Goal: Information Seeking & Learning: Learn about a topic

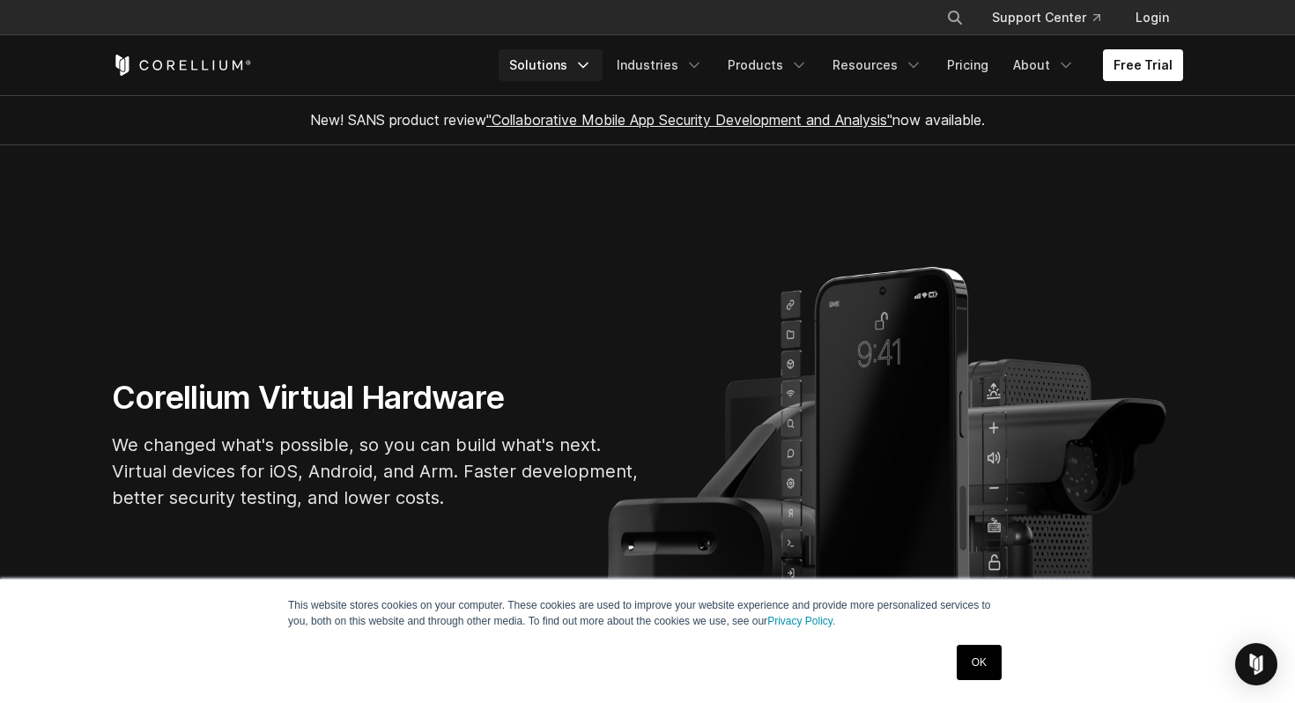
click at [561, 60] on link "Solutions" at bounding box center [550, 65] width 104 height 32
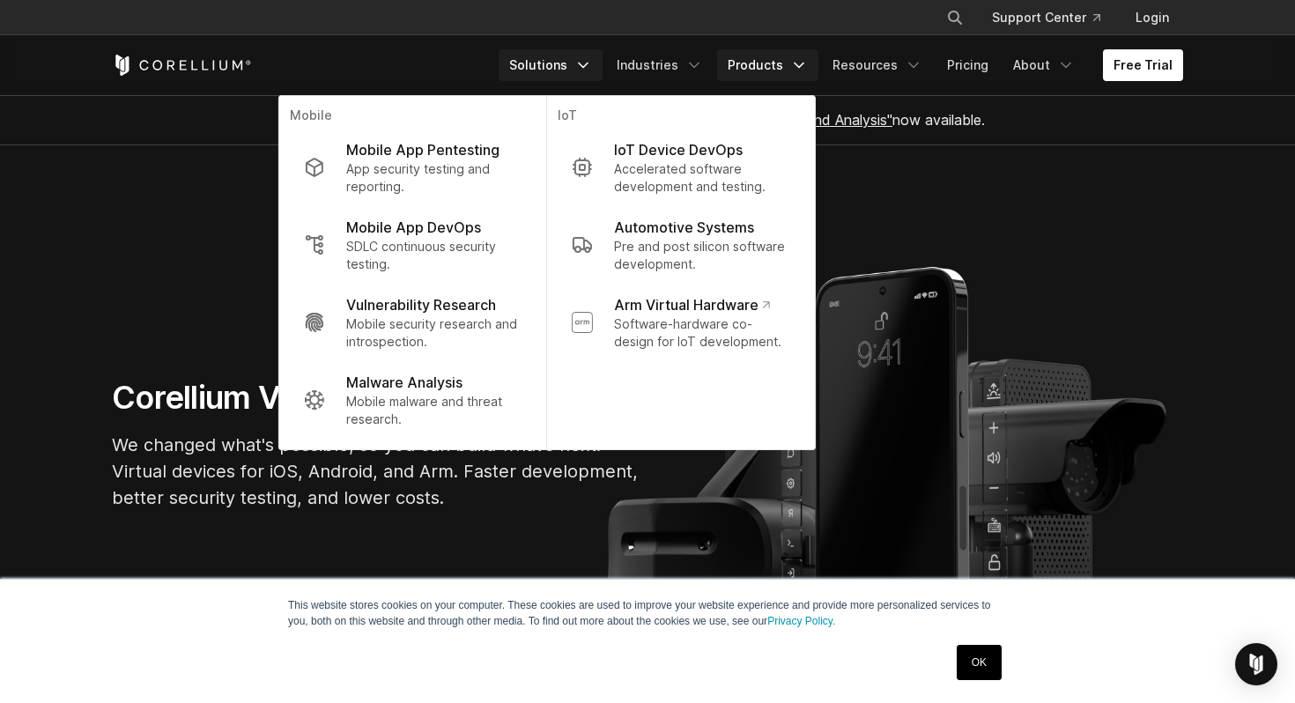
click at [768, 61] on link "Products" at bounding box center [767, 65] width 101 height 32
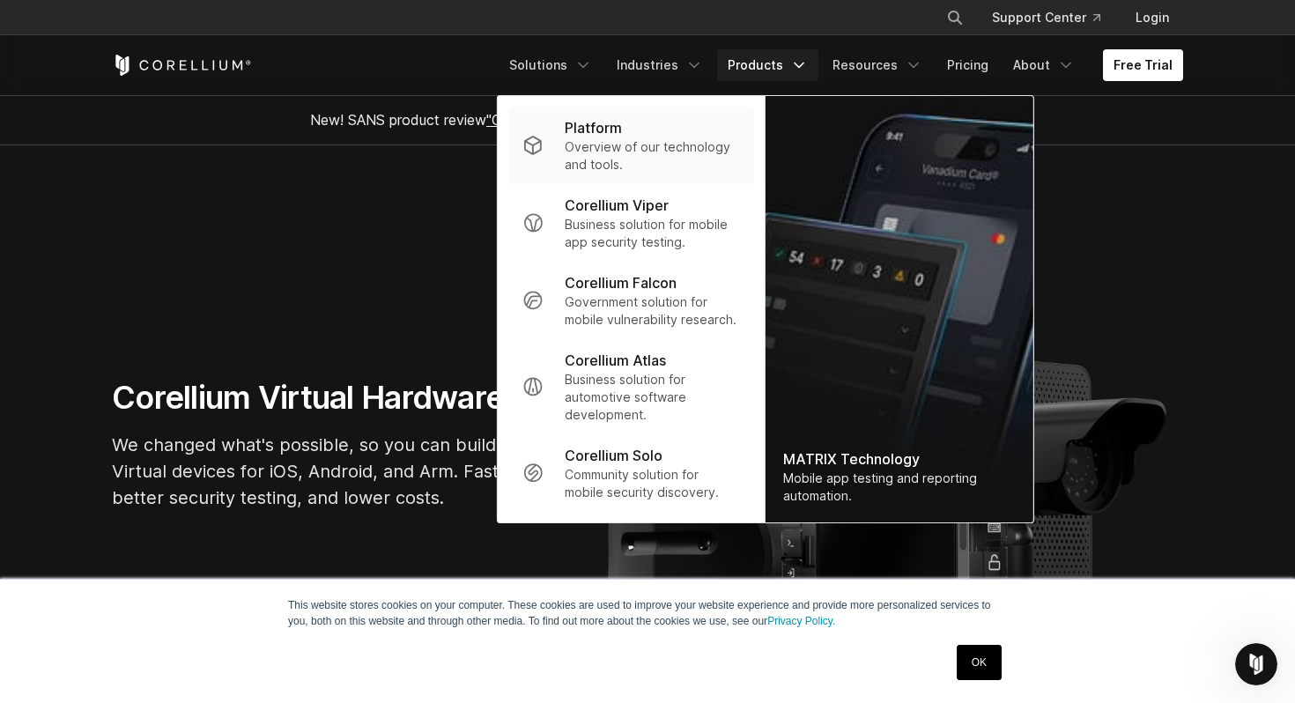
click at [624, 142] on p "Overview of our technology and tools." at bounding box center [651, 155] width 175 height 35
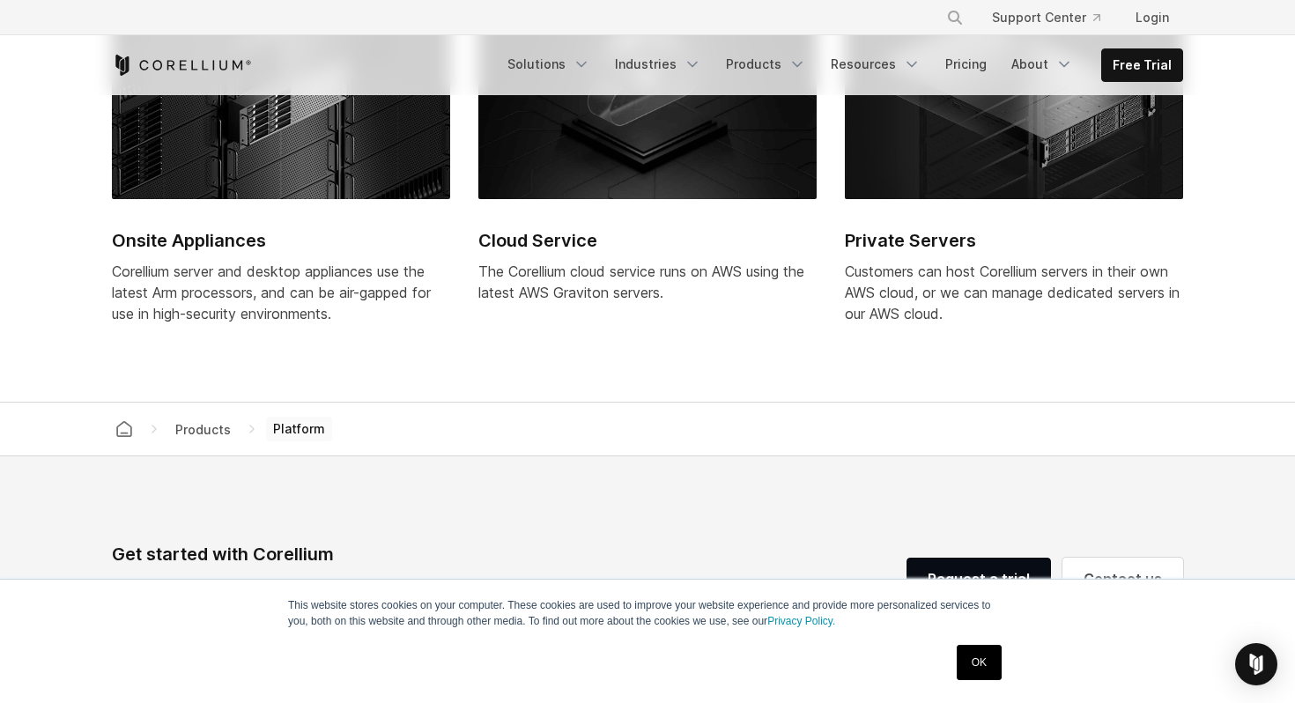
scroll to position [7494, 0]
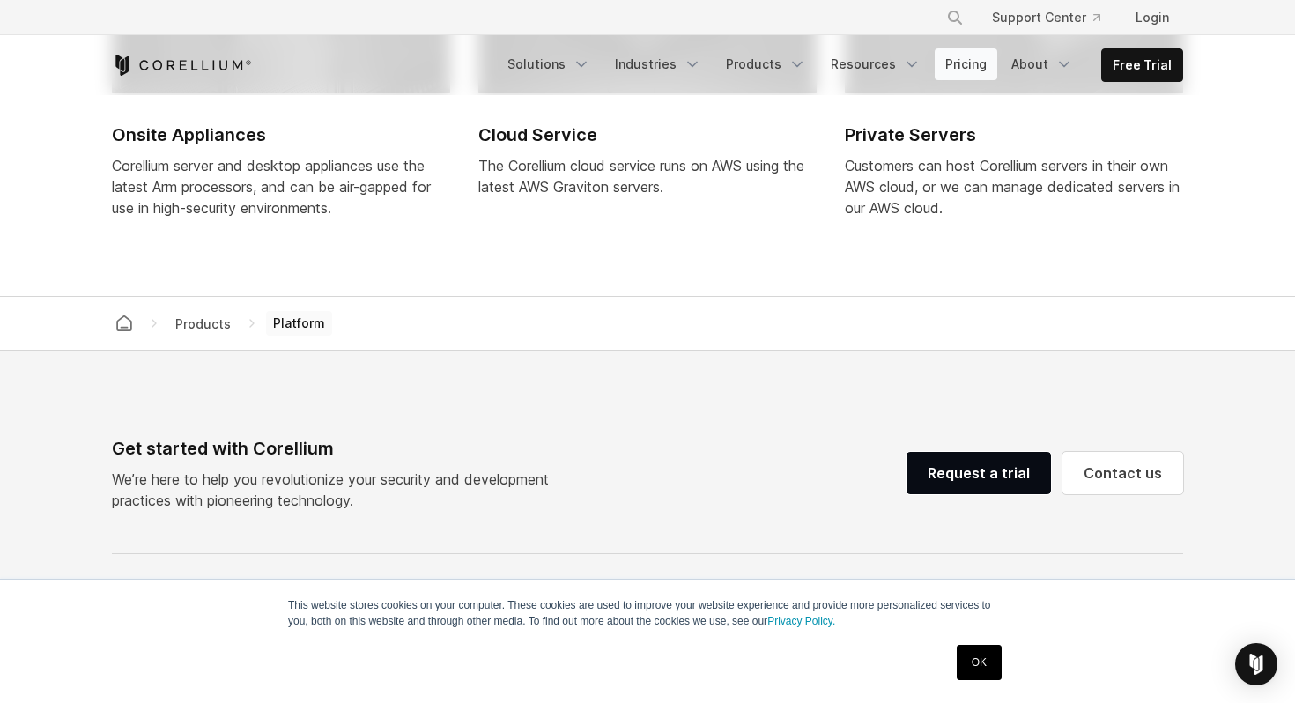
click at [983, 72] on link "Pricing" at bounding box center [965, 64] width 63 height 32
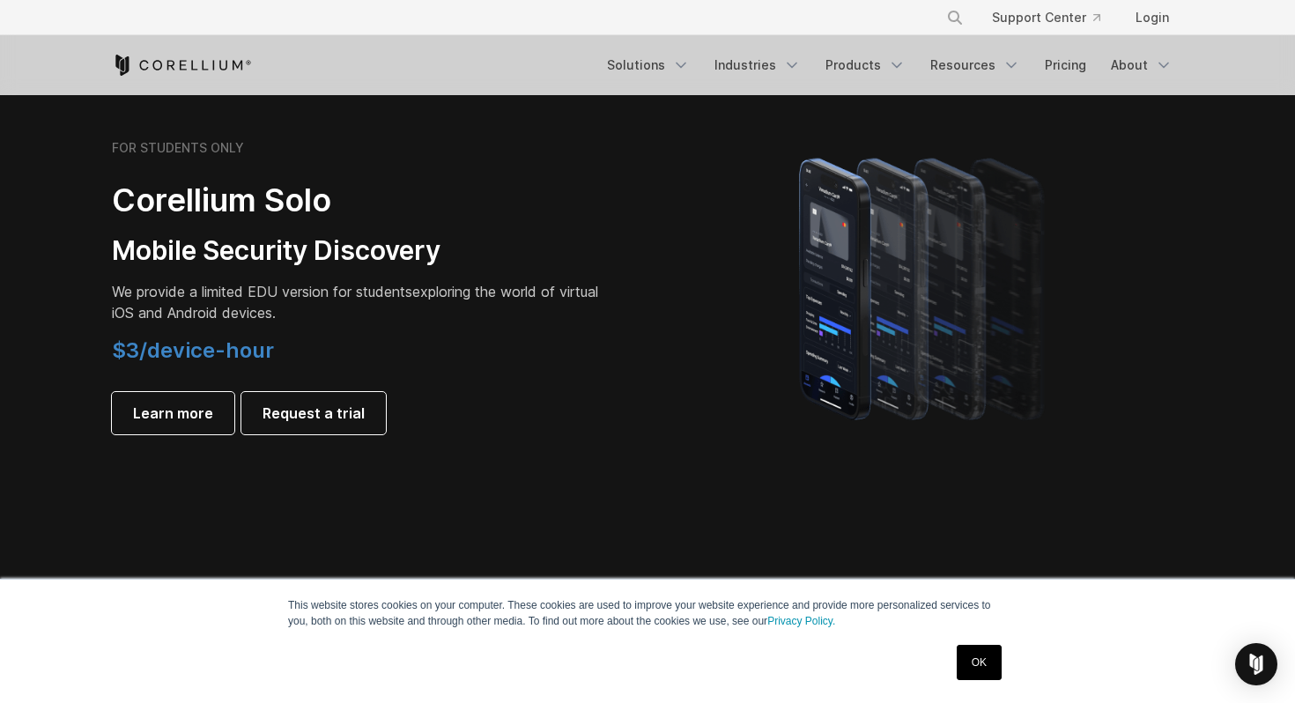
scroll to position [1243, 0]
